Goal: Task Accomplishment & Management: Manage account settings

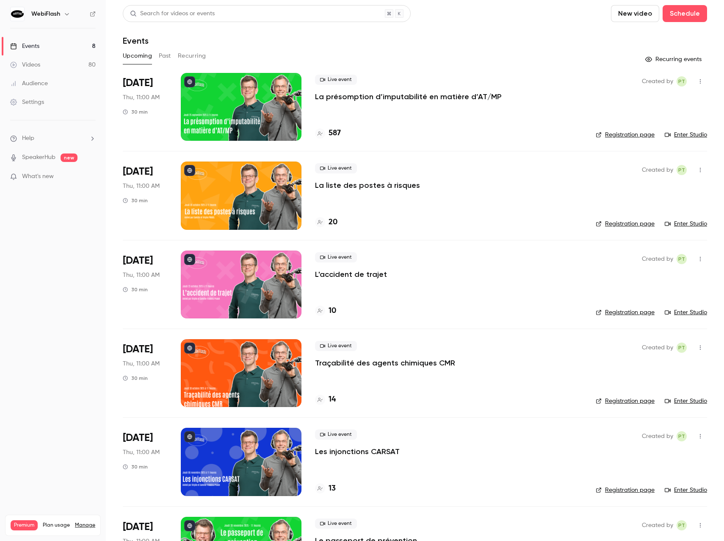
click at [29, 107] on link "Settings" at bounding box center [53, 102] width 106 height 19
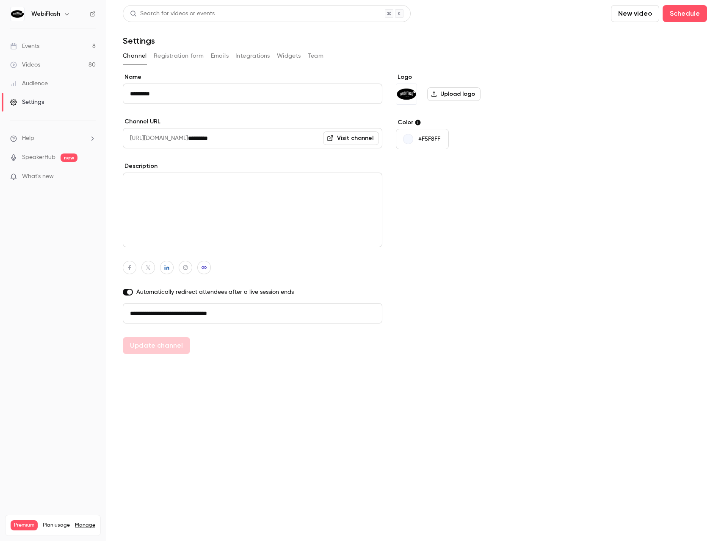
click at [316, 54] on button "Team" at bounding box center [316, 56] width 16 height 14
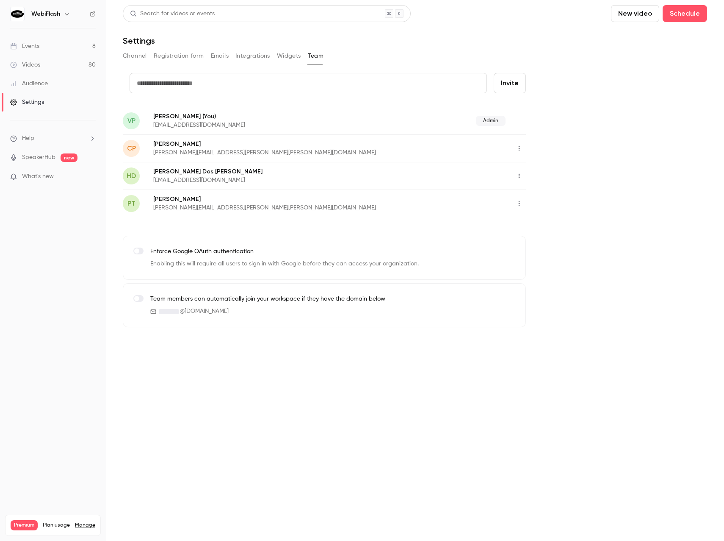
click at [519, 172] on button "button" at bounding box center [520, 176] width 14 height 14
click at [531, 216] on li "Delete member" at bounding box center [559, 219] width 92 height 22
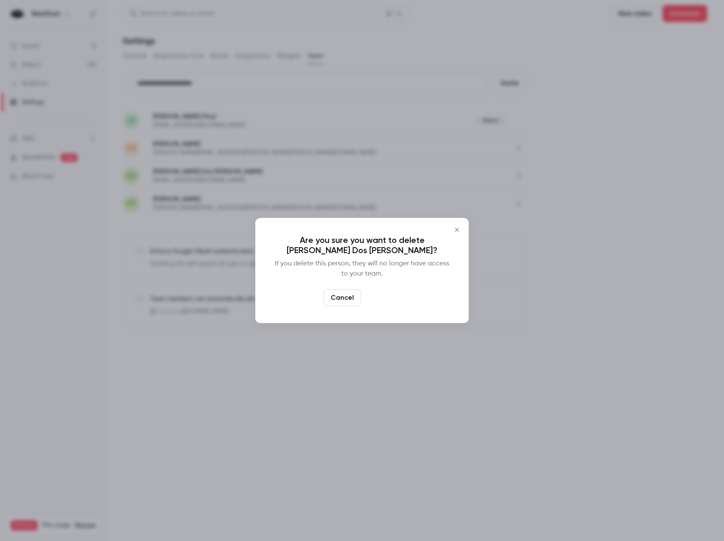
click at [391, 293] on button "Delete" at bounding box center [383, 297] width 36 height 17
